Goal: Task Accomplishment & Management: Manage account settings

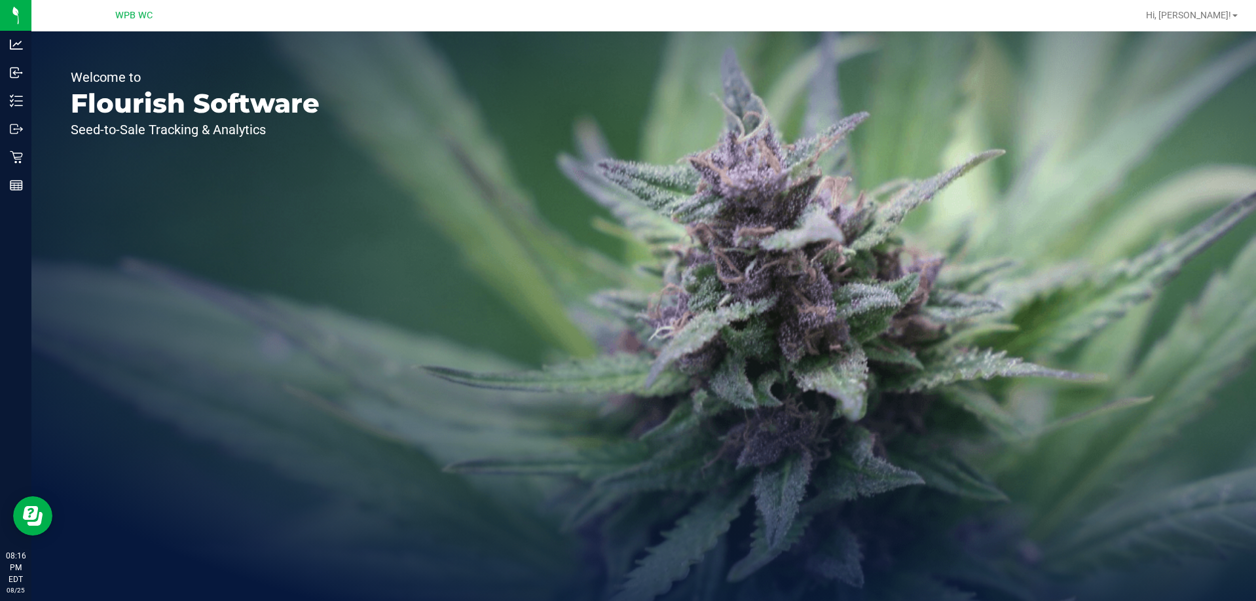
click at [35, 156] on div "Welcome to Flourish Software Seed-to-Sale Tracking & Analytics" at bounding box center [194, 316] width 327 height 570
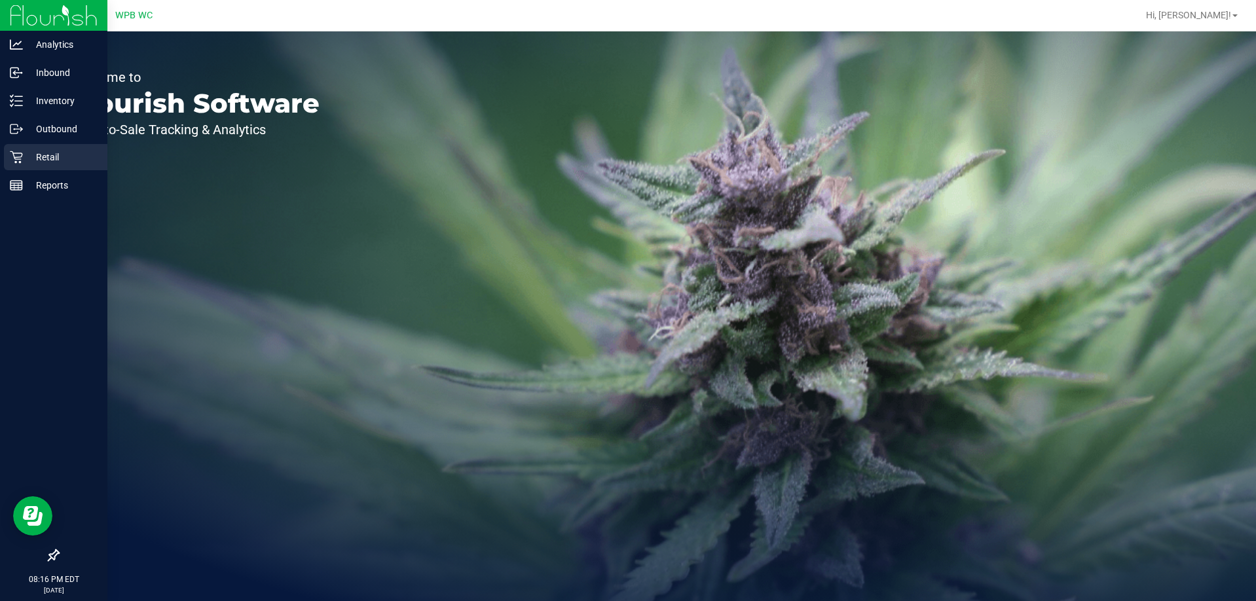
click at [24, 156] on p "Retail" at bounding box center [62, 157] width 79 height 16
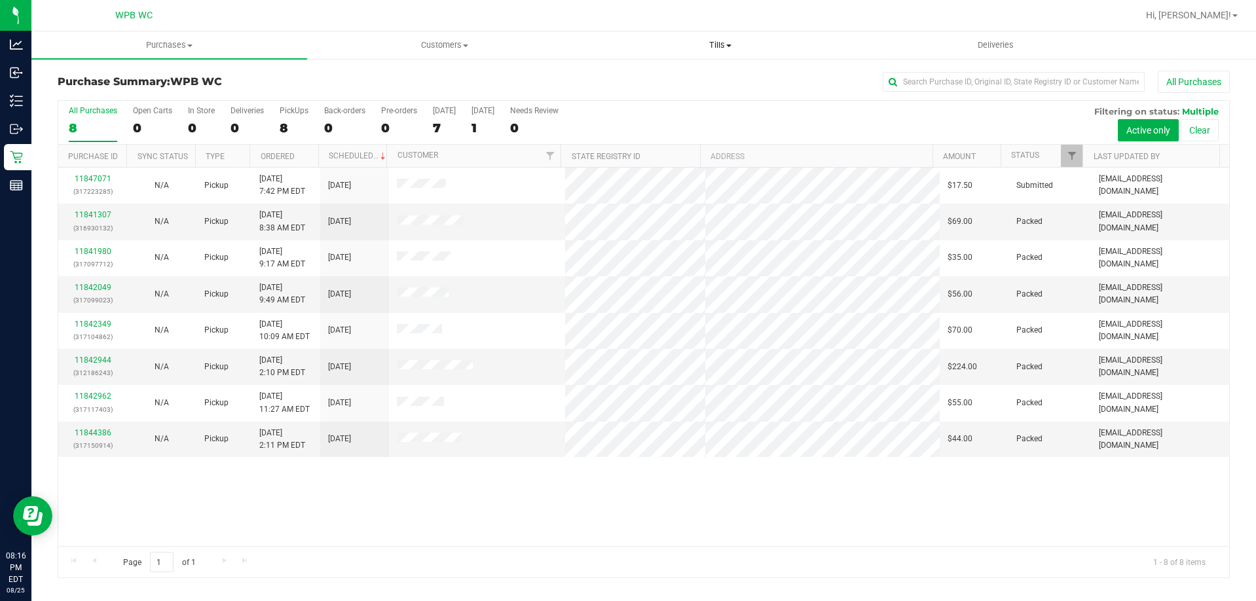
click at [731, 46] on span at bounding box center [728, 46] width 5 height 3
click at [628, 79] on span "Manage tills" at bounding box center [627, 78] width 88 height 11
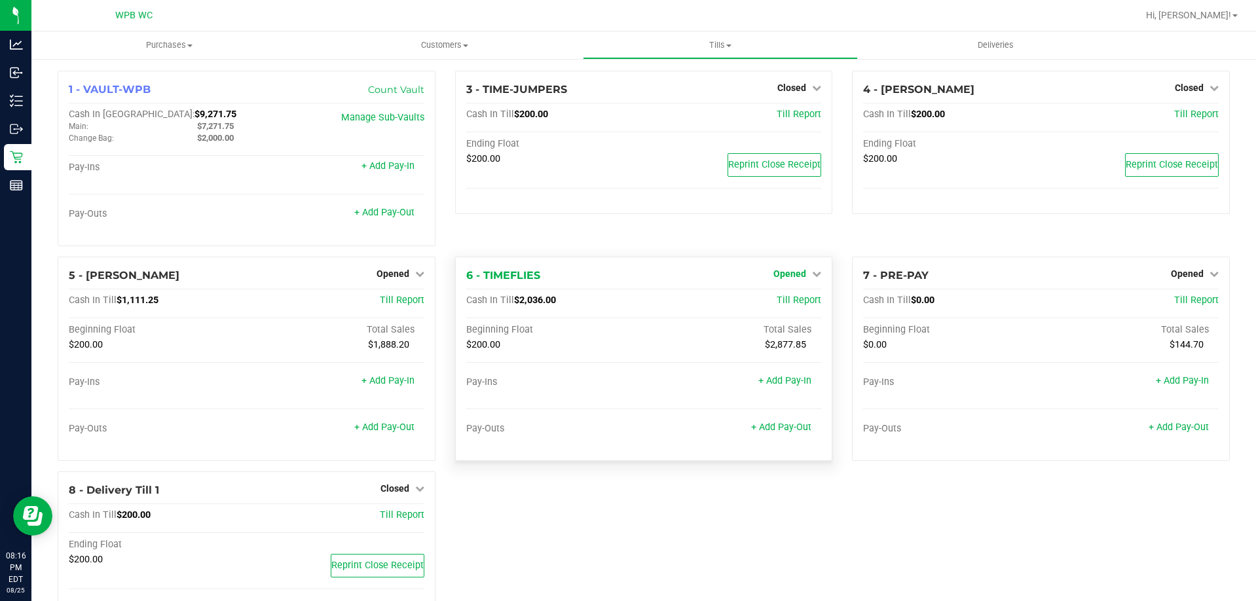
click at [801, 275] on link "Opened" at bounding box center [797, 273] width 48 height 10
click at [783, 302] on link "Close Till" at bounding box center [791, 300] width 35 height 10
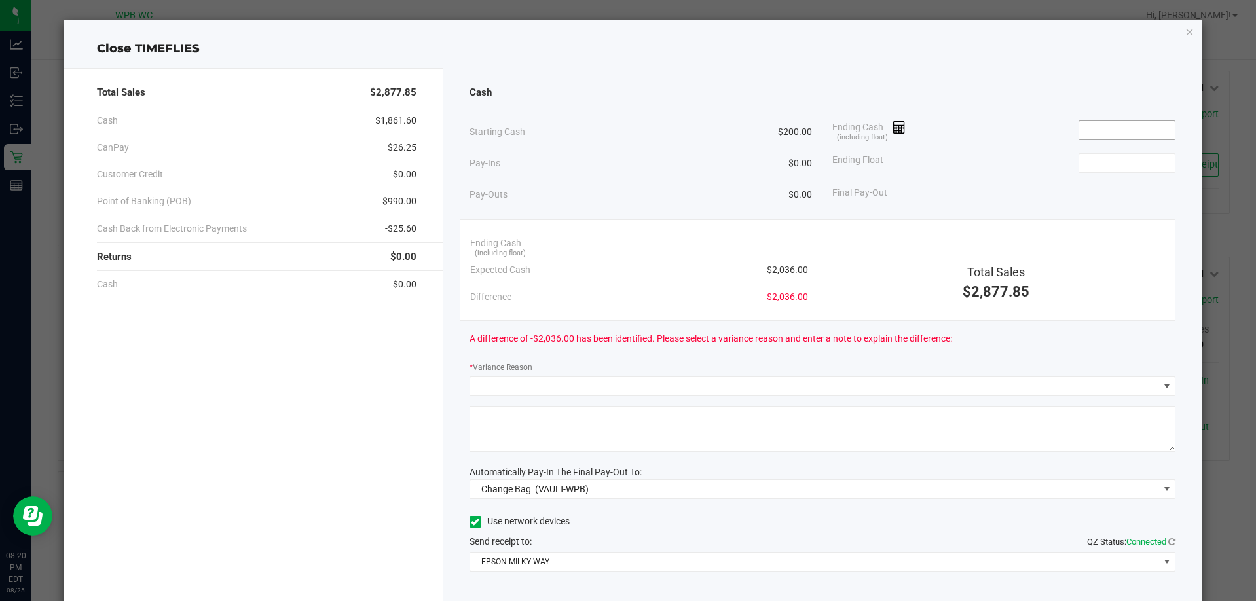
click at [1097, 126] on input at bounding box center [1127, 130] width 96 height 18
type input "2"
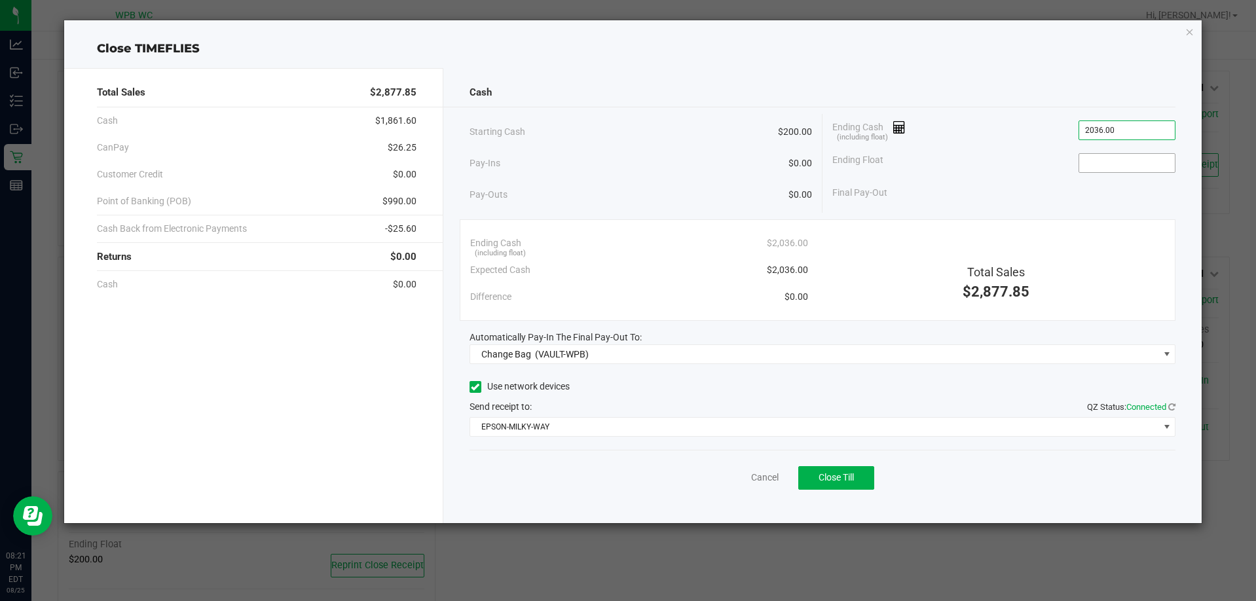
type input "$2,036.00"
click at [1092, 153] on span at bounding box center [1127, 163] width 98 height 20
click at [1094, 154] on input at bounding box center [1127, 163] width 96 height 18
type input "$200.00"
click at [646, 342] on div "Automatically Pay-In The Final Pay-Out To:" at bounding box center [822, 338] width 706 height 14
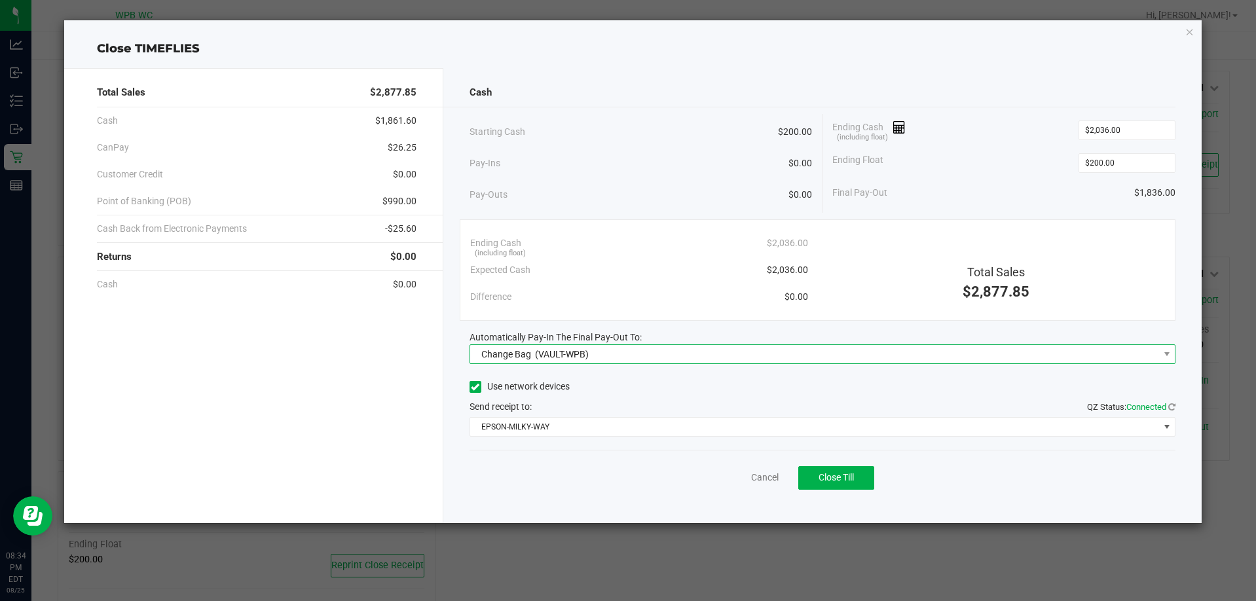
click at [642, 345] on span "Change Bag (VAULT-WPB)" at bounding box center [814, 354] width 688 height 18
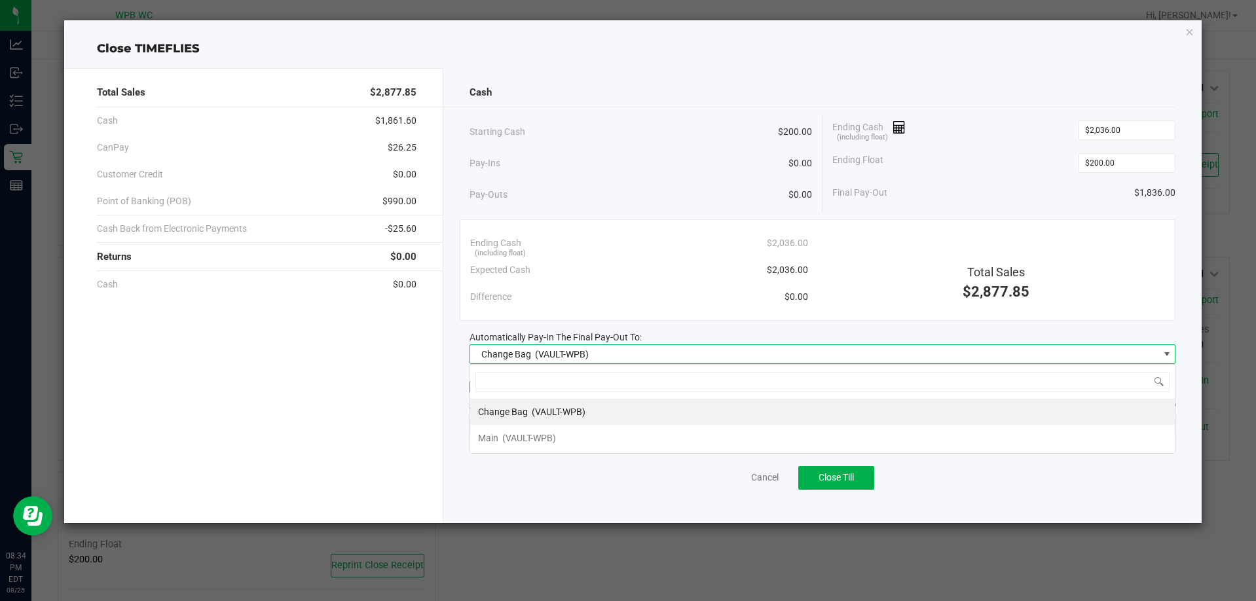
scroll to position [20, 707]
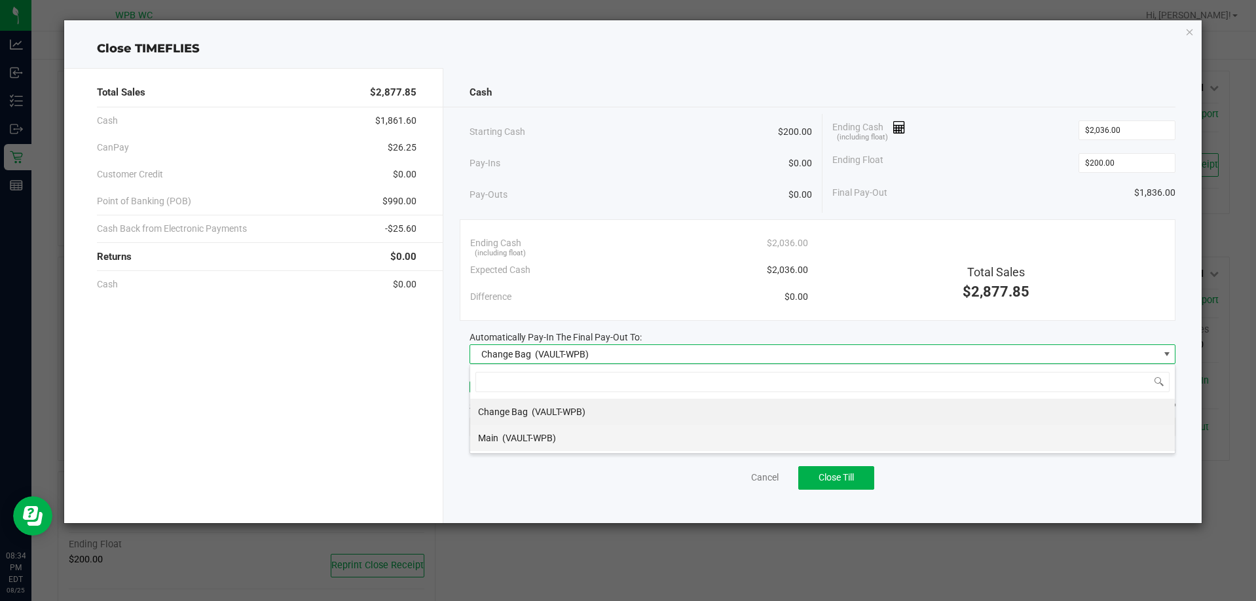
click at [528, 428] on div "Main (VAULT-WPB)" at bounding box center [517, 438] width 78 height 24
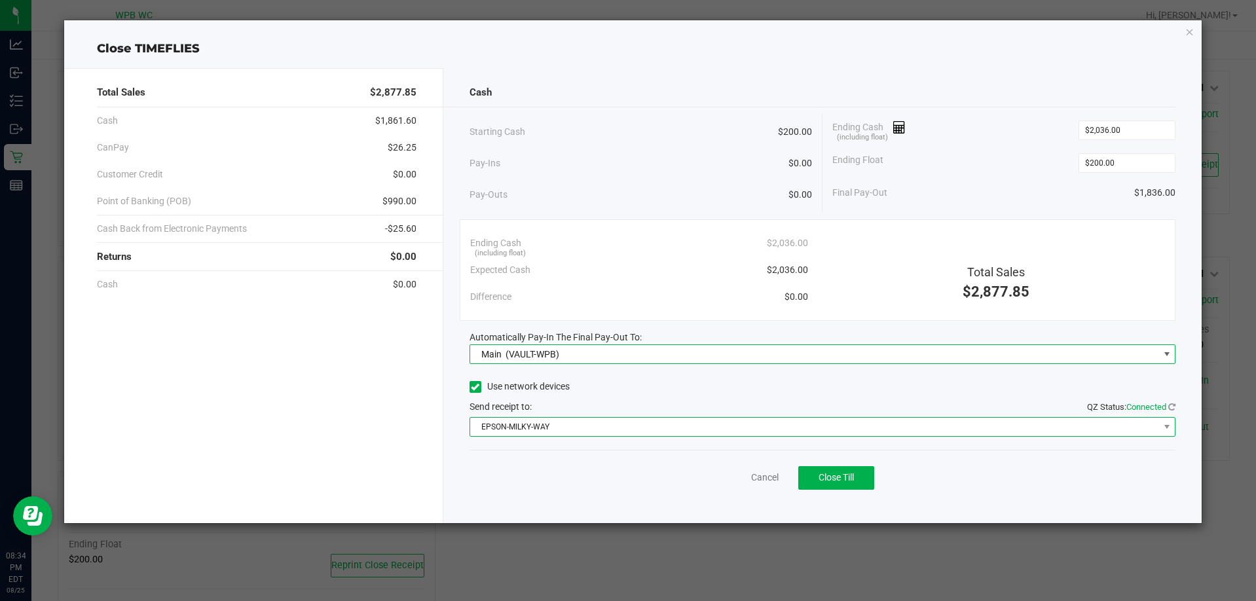
click at [530, 423] on span "EPSON-MILKY-WAY" at bounding box center [814, 427] width 688 height 18
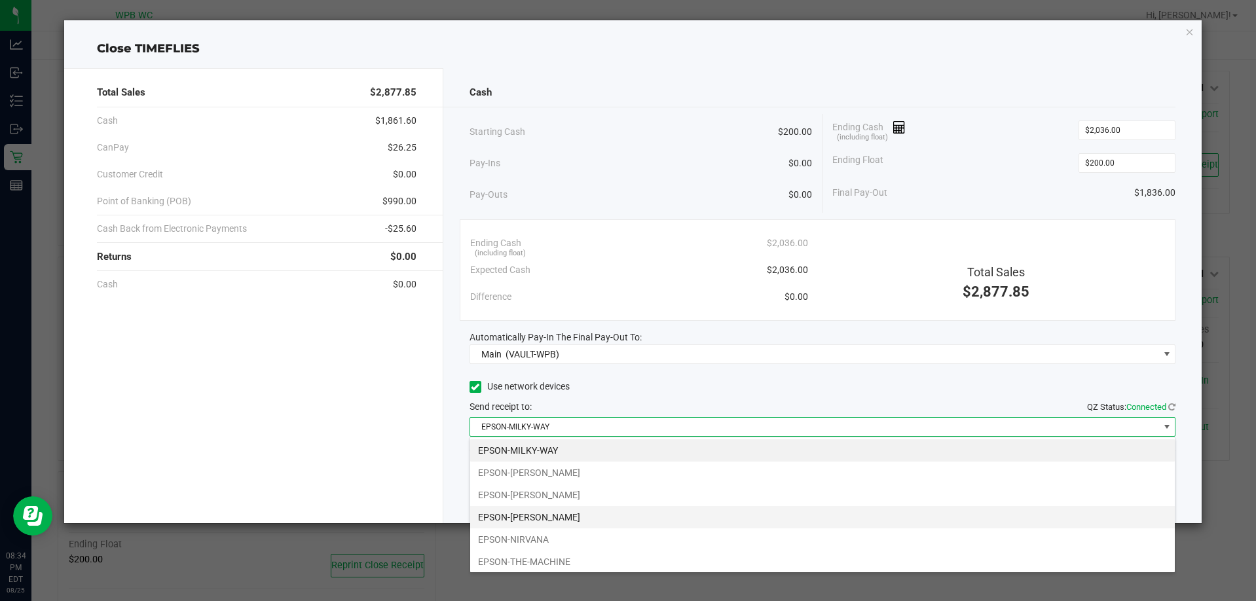
click at [559, 514] on li "EPSON-NATE-ADDERLY-JR" at bounding box center [822, 517] width 705 height 22
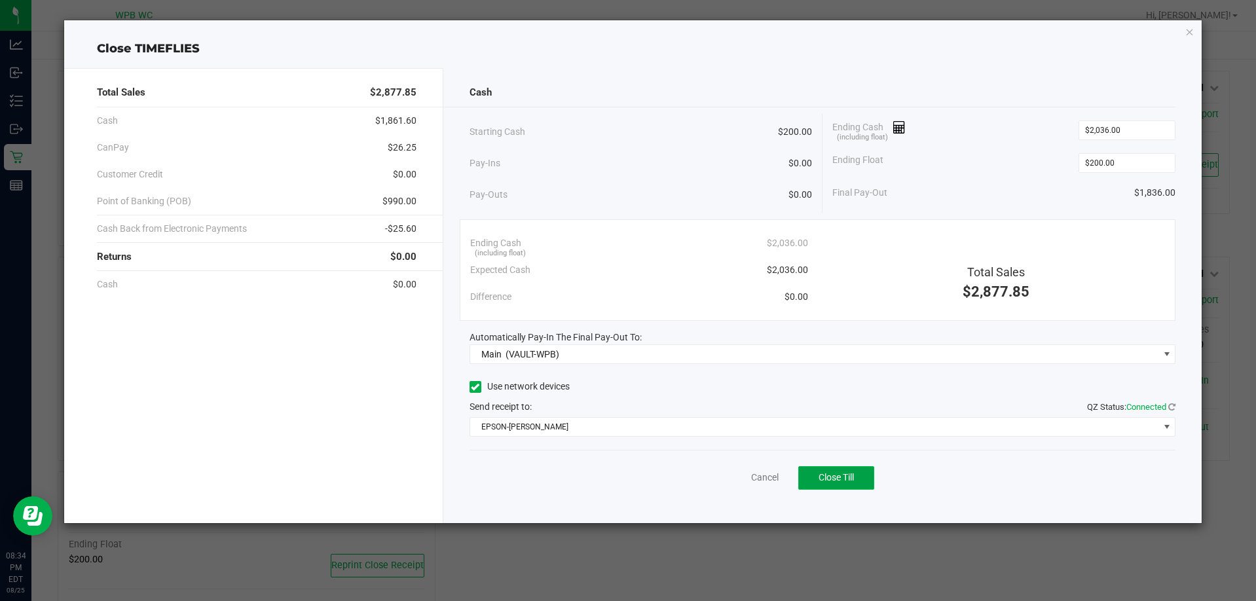
click at [853, 479] on span "Close Till" at bounding box center [836, 477] width 35 height 10
click at [1192, 22] on div "Close TIMEFLIES Total Sales $2,877.85 Cash $1,861.60 CanPay $26.25 Customer Cre…" at bounding box center [633, 271] width 1138 height 503
click at [1189, 33] on icon "button" at bounding box center [1189, 32] width 9 height 16
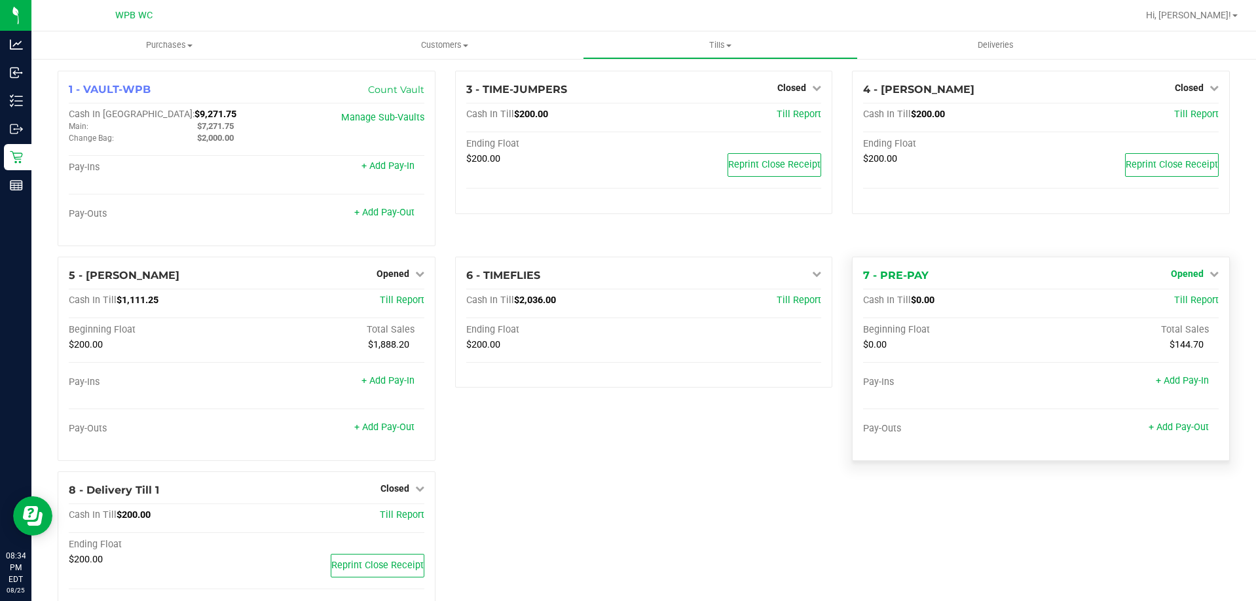
click at [1184, 274] on span "Opened" at bounding box center [1187, 273] width 33 height 10
click at [1179, 300] on link "Close Till" at bounding box center [1188, 300] width 35 height 10
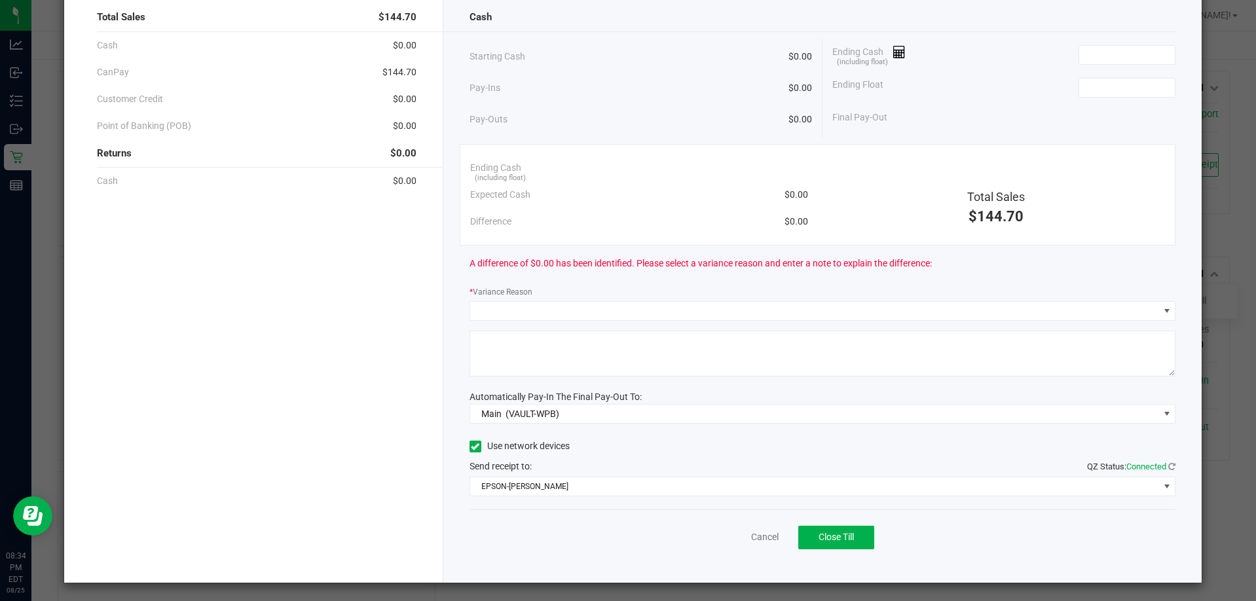
scroll to position [77, 0]
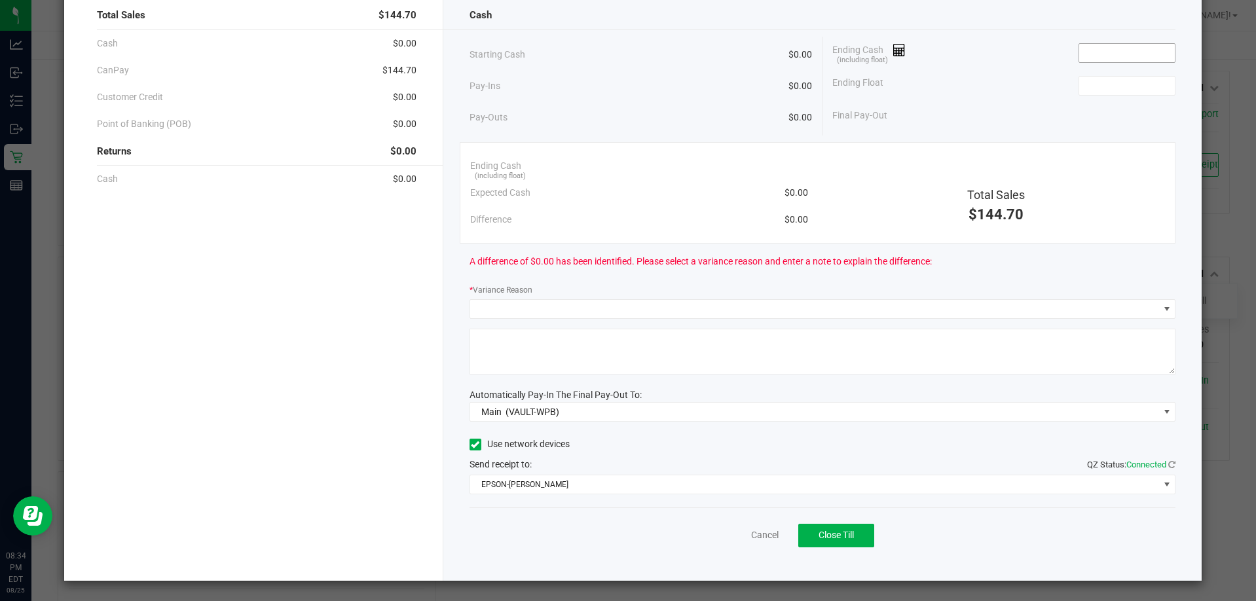
click at [1086, 54] on input at bounding box center [1127, 53] width 96 height 18
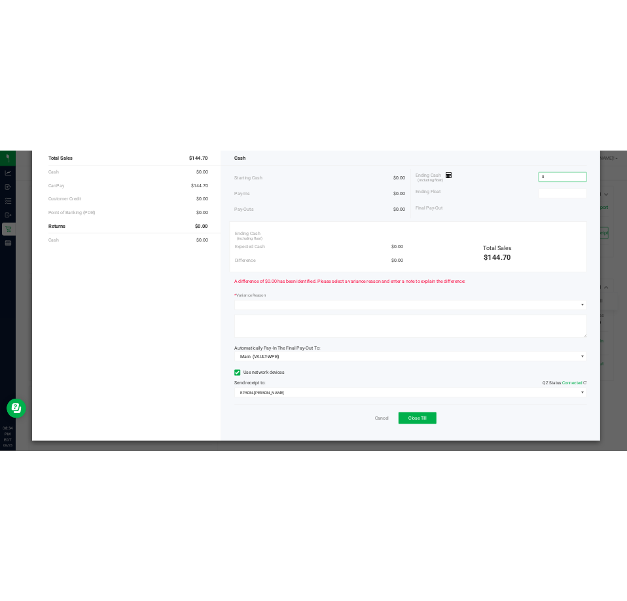
scroll to position [0, 0]
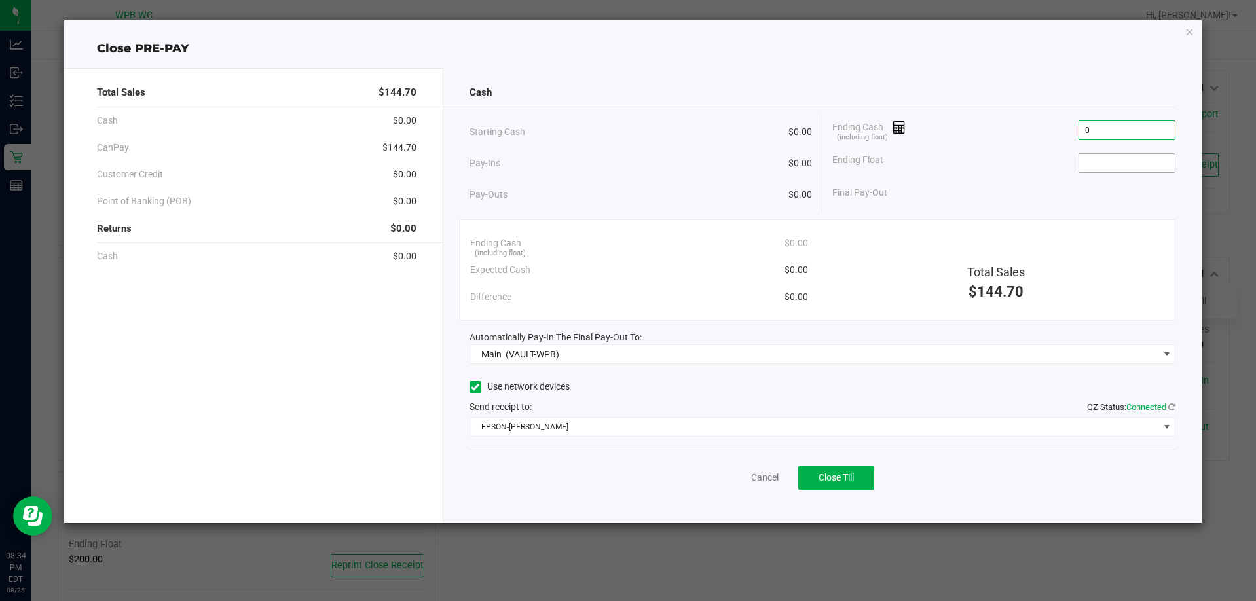
type input "$0.00"
click at [1122, 172] on input at bounding box center [1127, 163] width 96 height 18
type input "$0.00"
click at [805, 475] on button "Close Till" at bounding box center [836, 478] width 76 height 24
click at [1190, 35] on icon "button" at bounding box center [1189, 32] width 9 height 16
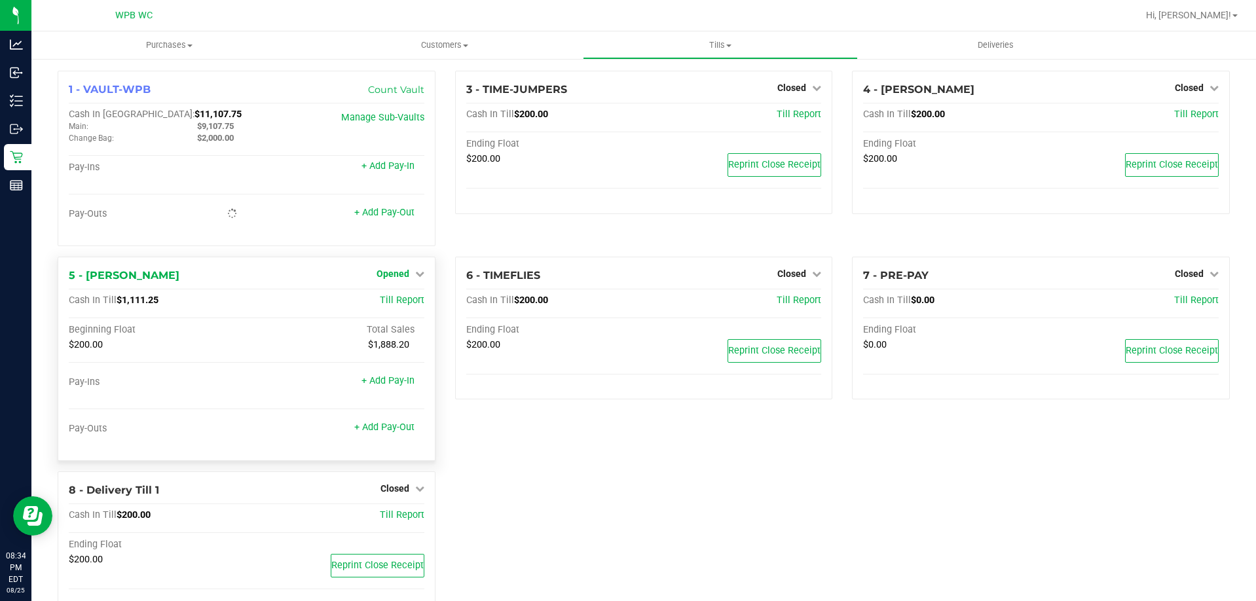
click at [392, 278] on span "Opened" at bounding box center [393, 273] width 33 height 10
click at [406, 299] on link "Close Till" at bounding box center [394, 300] width 35 height 10
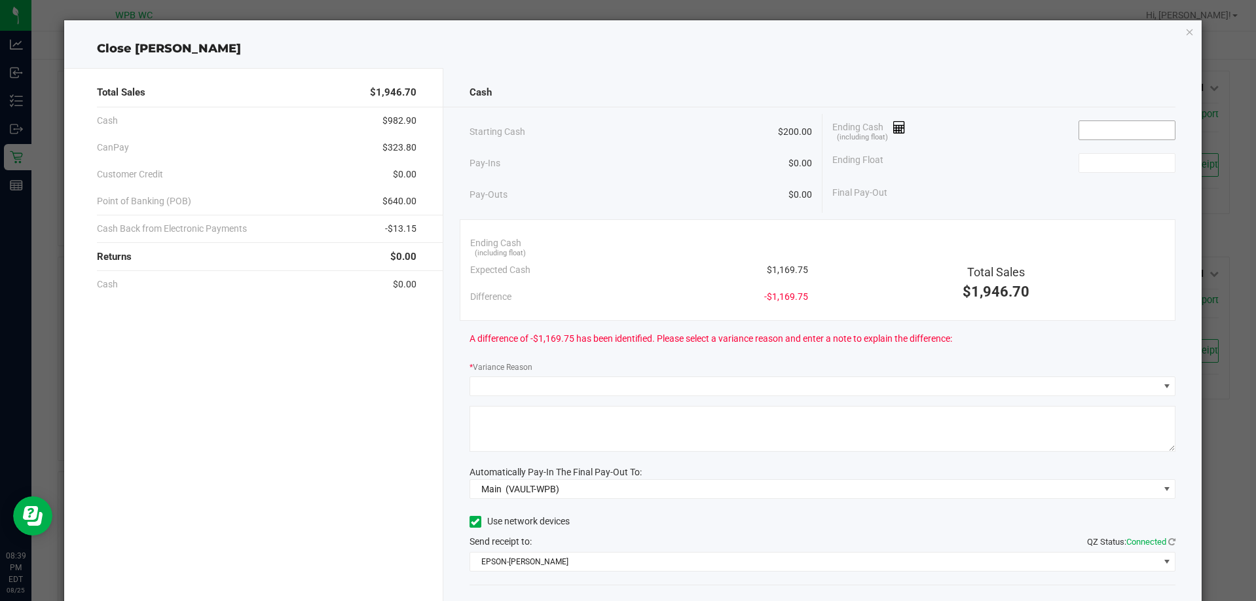
click at [1131, 125] on input at bounding box center [1127, 130] width 96 height 18
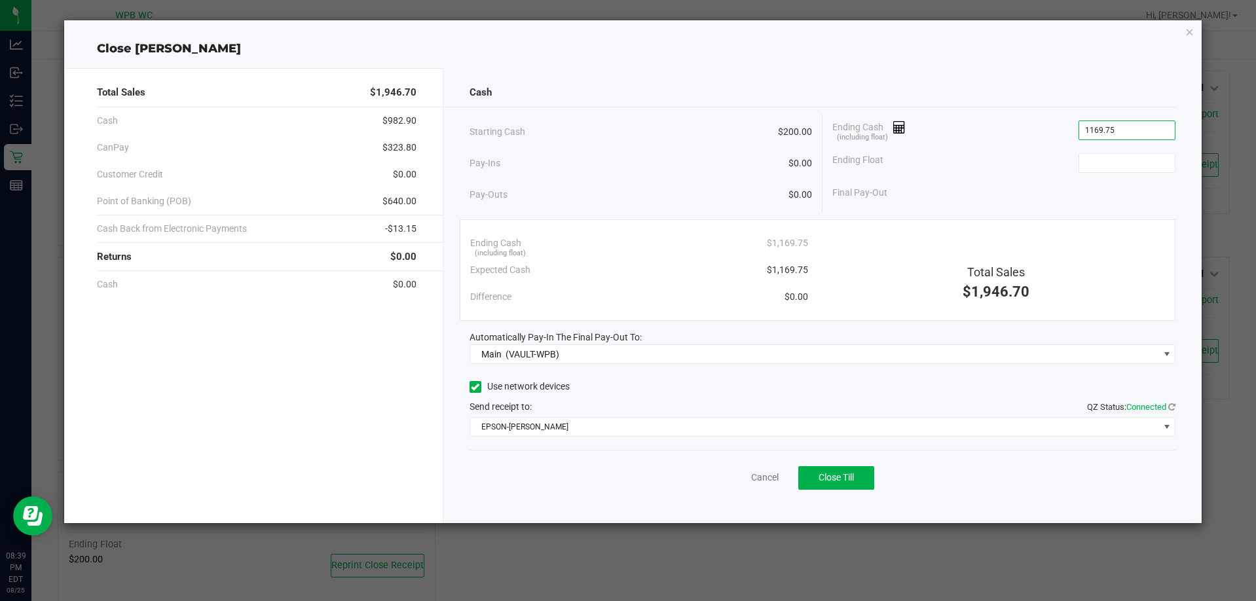
type input "$1,169.75"
type input "$200.00"
click at [814, 468] on button "Close Till" at bounding box center [836, 478] width 76 height 24
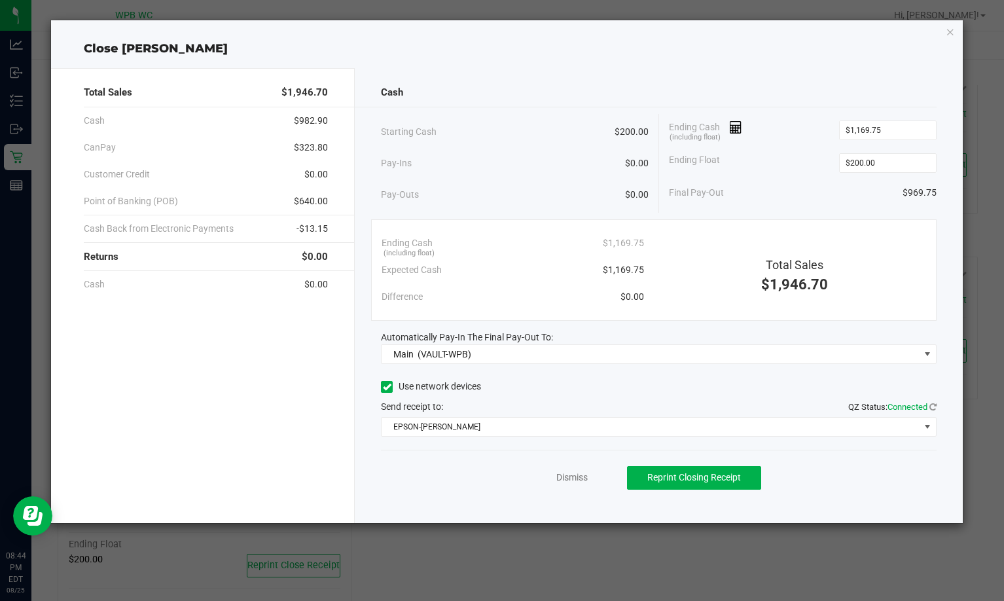
click at [955, 32] on div "Close TIM-WILSON Total Sales $1,946.70 Cash $982.90 CanPay $323.80 Customer Cre…" at bounding box center [506, 271] width 911 height 503
click at [951, 30] on icon "button" at bounding box center [950, 32] width 9 height 16
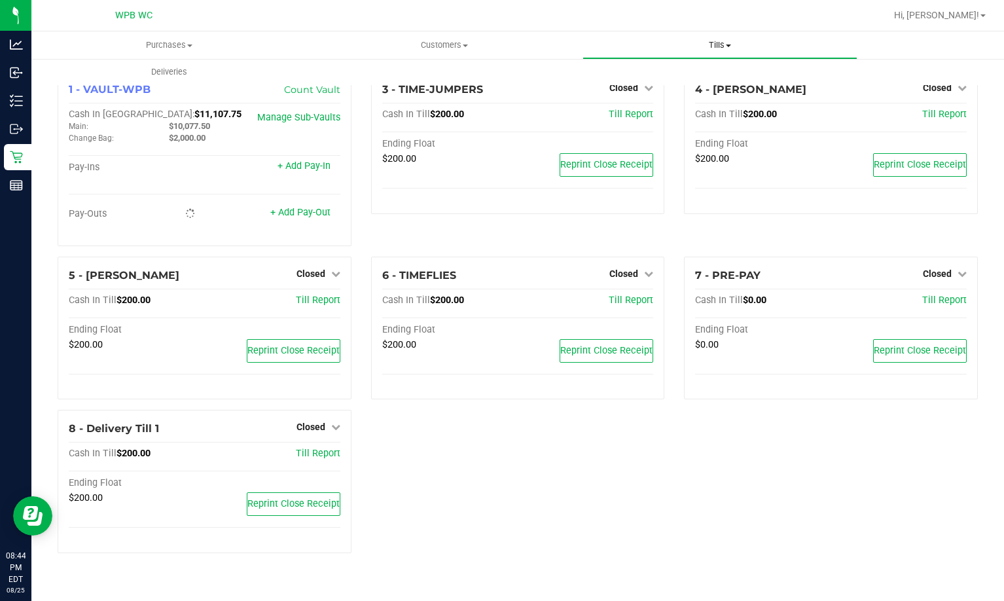
click at [697, 41] on span "Tills" at bounding box center [720, 45] width 274 height 12
click at [686, 98] on span "Reconcile e-payments" at bounding box center [648, 94] width 130 height 11
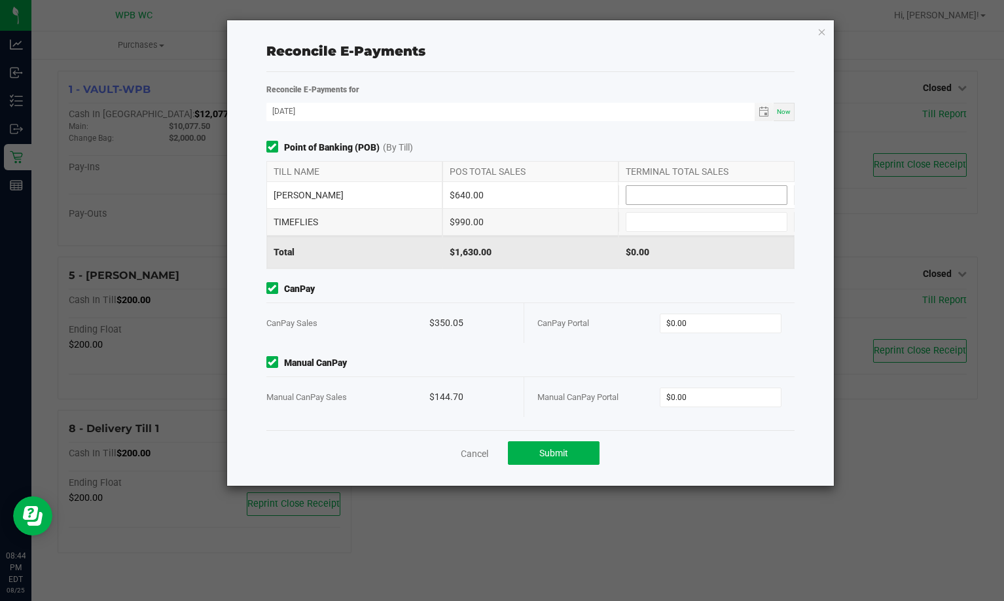
click at [645, 190] on input at bounding box center [707, 195] width 160 height 18
type input "$640.00"
click at [640, 222] on input at bounding box center [707, 222] width 160 height 18
type input "$990.00"
click at [704, 324] on input "0" at bounding box center [721, 323] width 121 height 18
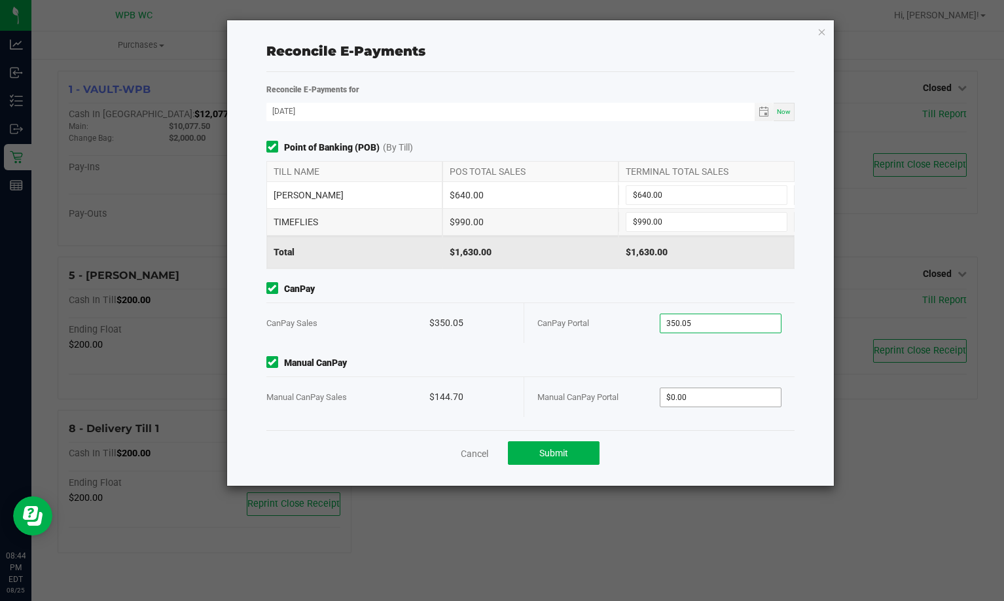
type input "$350.05"
click at [684, 390] on input "0" at bounding box center [721, 397] width 121 height 18
type input "$144.70"
click at [544, 454] on span "Submit" at bounding box center [554, 453] width 29 height 10
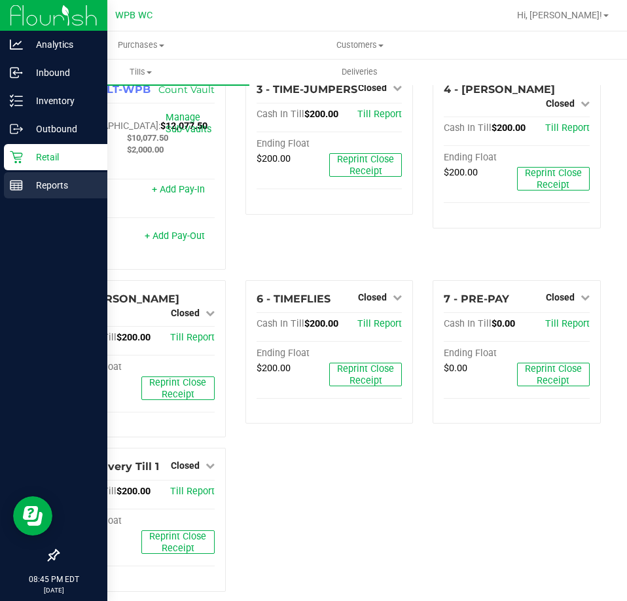
click at [29, 188] on p "Reports" at bounding box center [62, 185] width 79 height 16
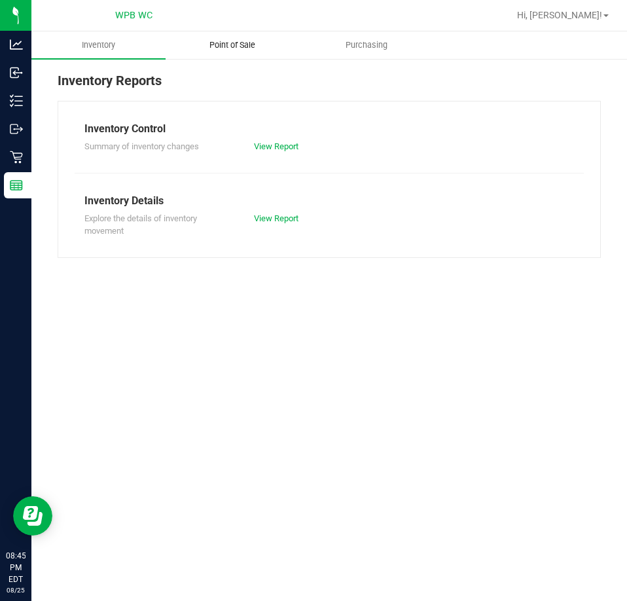
click at [239, 46] on span "Point of Sale" at bounding box center [232, 45] width 81 height 12
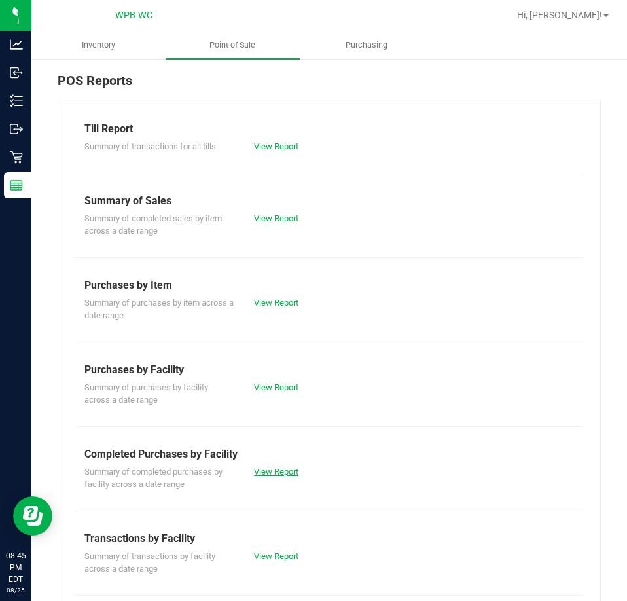
click at [280, 469] on link "View Report" at bounding box center [276, 472] width 45 height 10
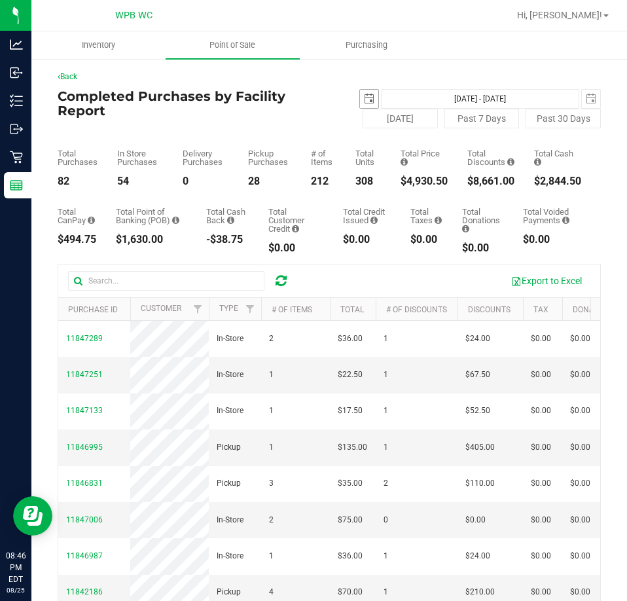
click at [364, 94] on span "select" at bounding box center [369, 99] width 10 height 10
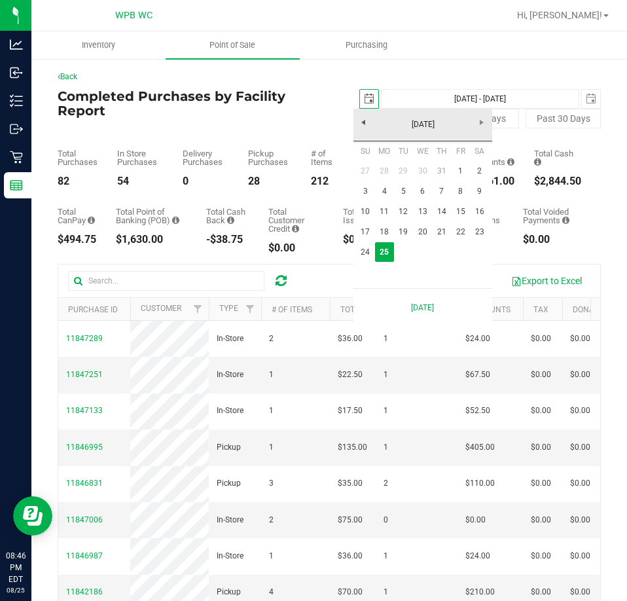
scroll to position [0, 33]
click at [465, 170] on link "1" at bounding box center [460, 171] width 19 height 20
type input "2025-08-01"
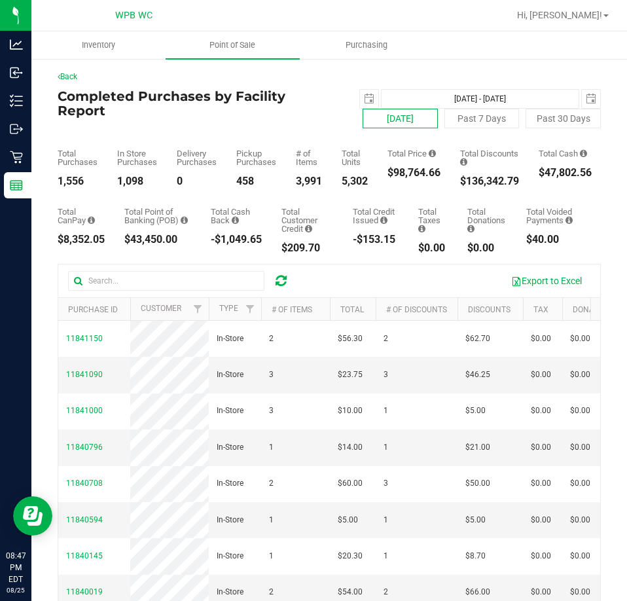
click at [389, 112] on button "Today" at bounding box center [400, 119] width 75 height 20
type input "Aug 25, 2025 - Aug 25, 2025"
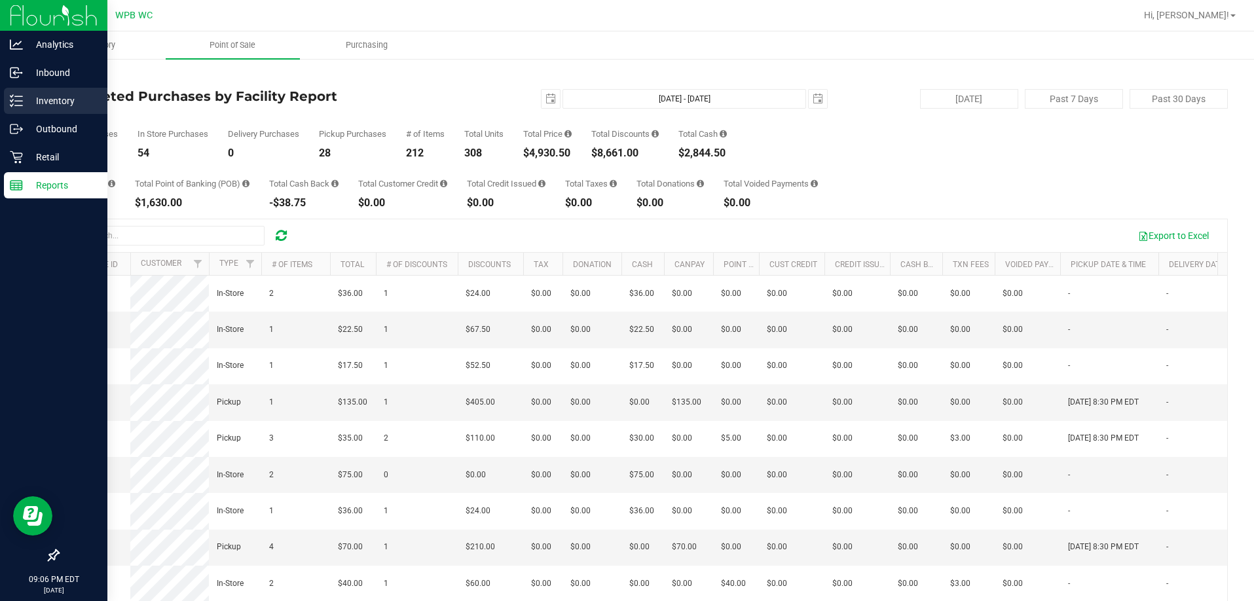
click at [14, 96] on icon at bounding box center [16, 100] width 13 height 13
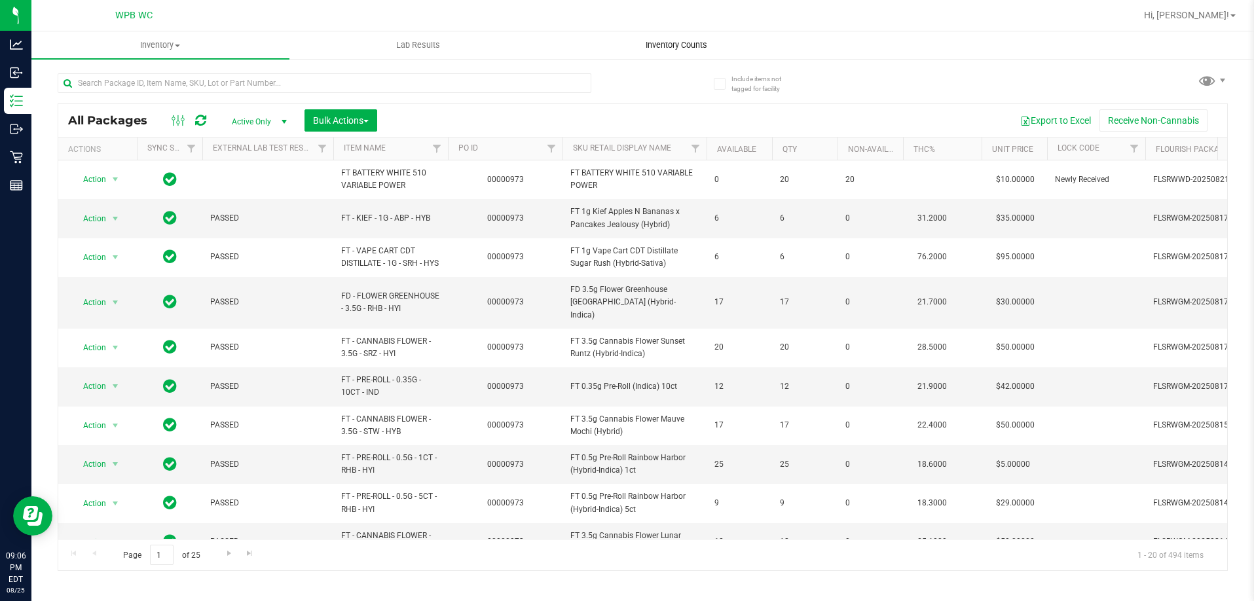
click at [643, 48] on span "Inventory Counts" at bounding box center [676, 45] width 97 height 12
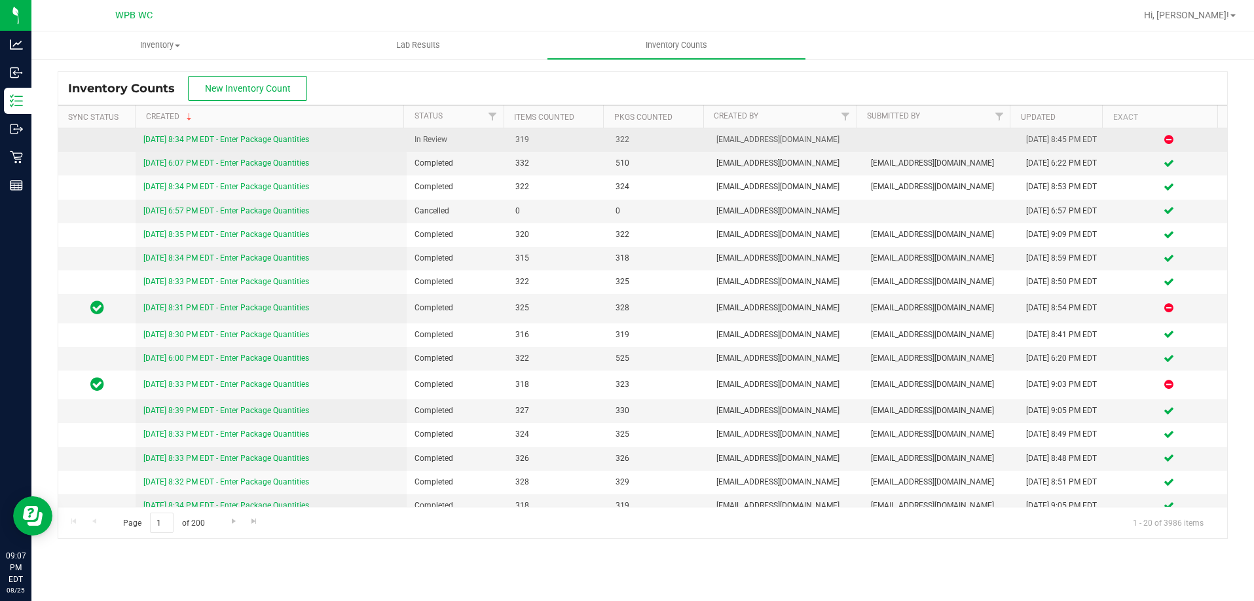
click at [246, 138] on link "8/25/25 8:34 PM EDT - Enter Package Quantities" at bounding box center [226, 139] width 166 height 9
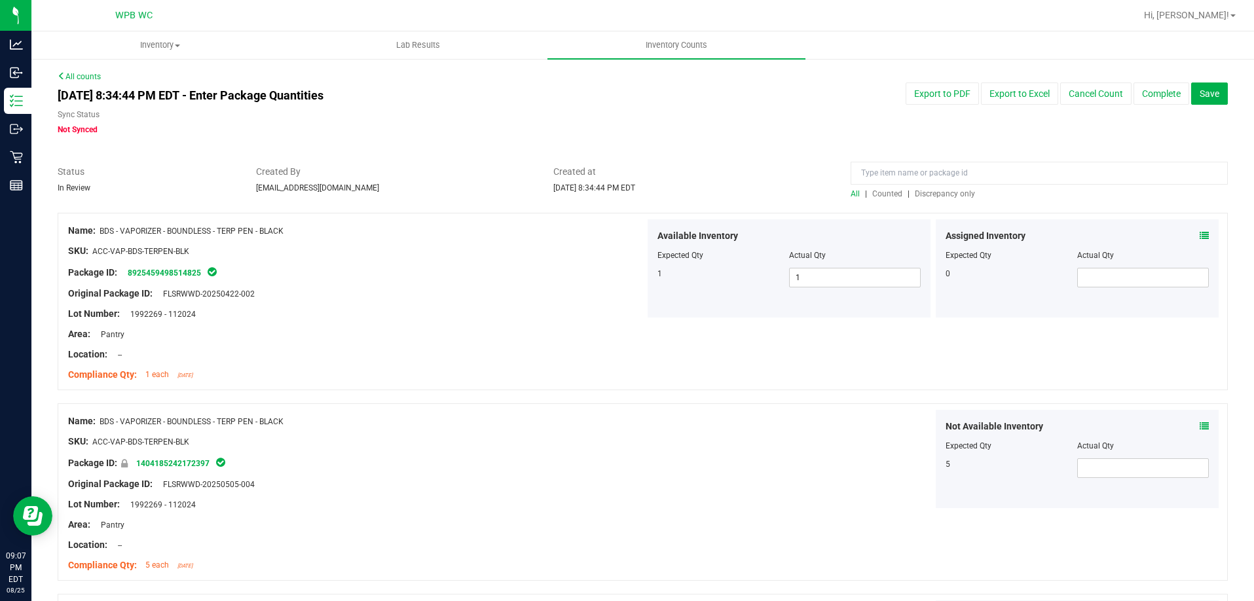
click at [926, 193] on span "Discrepancy only" at bounding box center [945, 193] width 60 height 9
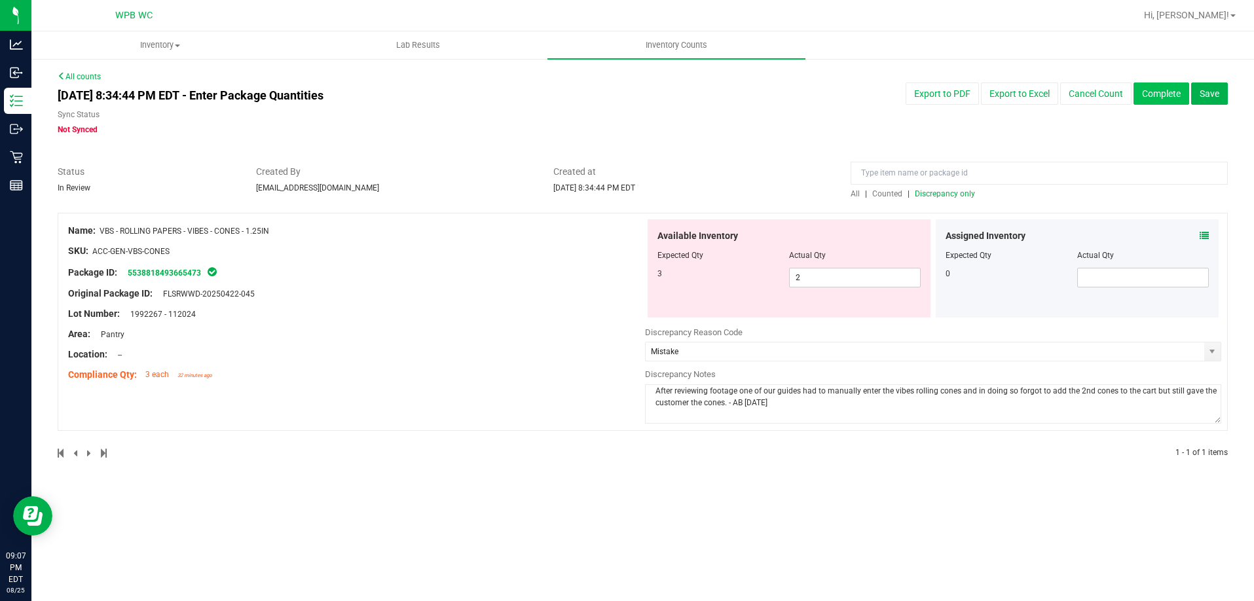
click at [1168, 98] on button "Complete" at bounding box center [1161, 94] width 56 height 22
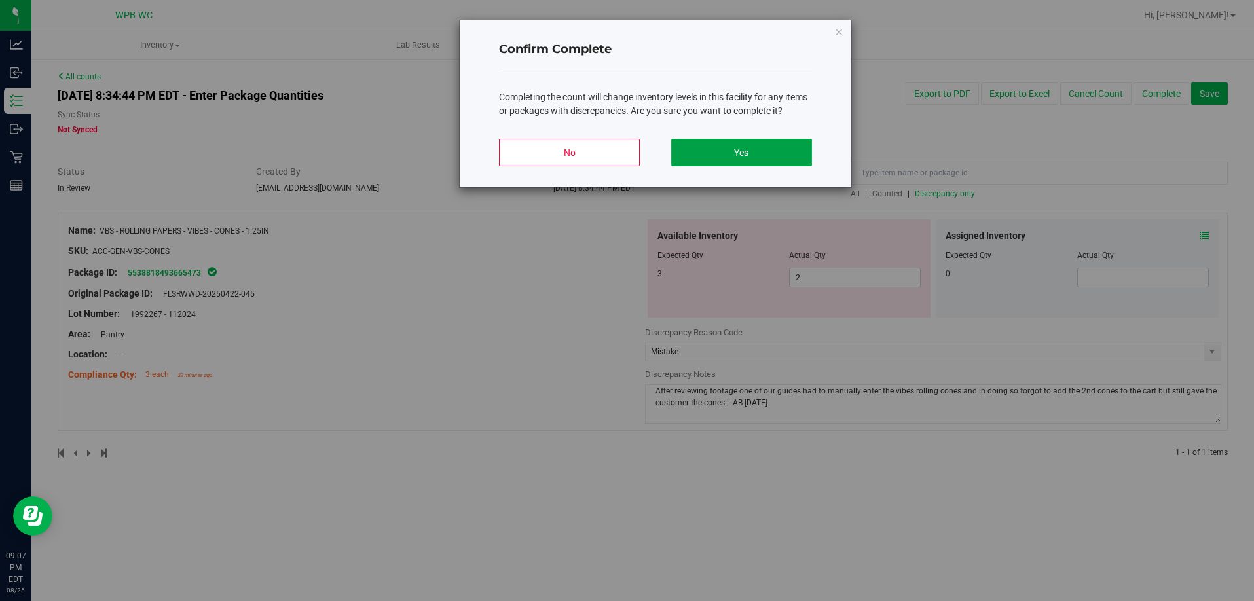
click at [686, 147] on button "Yes" at bounding box center [741, 153] width 141 height 28
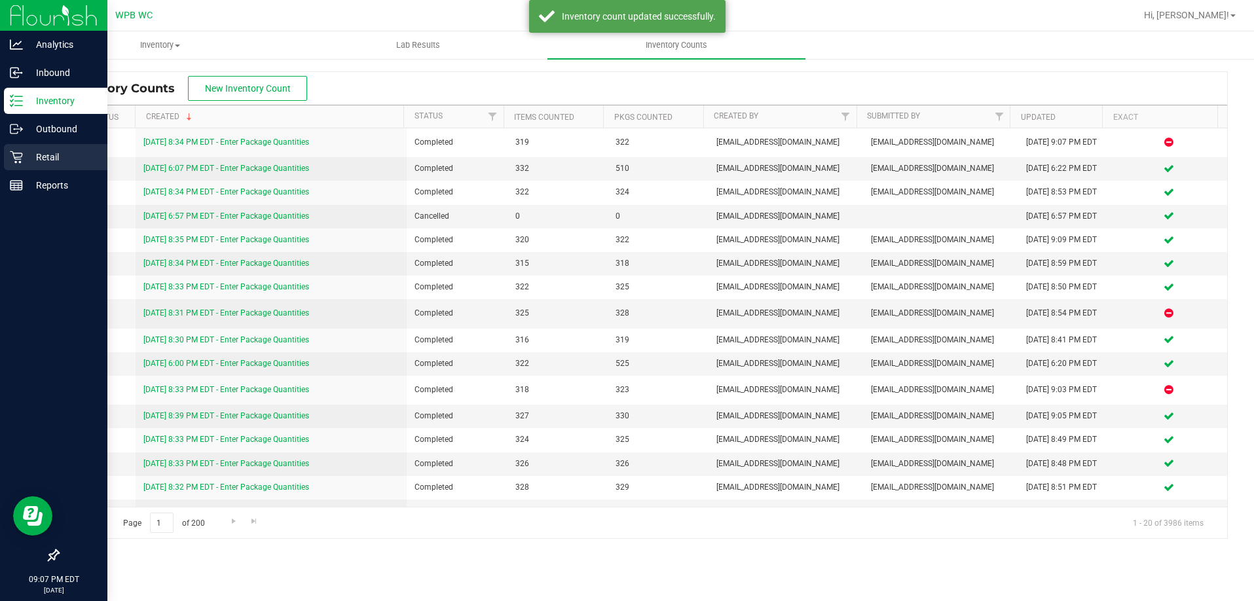
click at [25, 160] on p "Retail" at bounding box center [62, 157] width 79 height 16
